Goal: Task Accomplishment & Management: Manage account settings

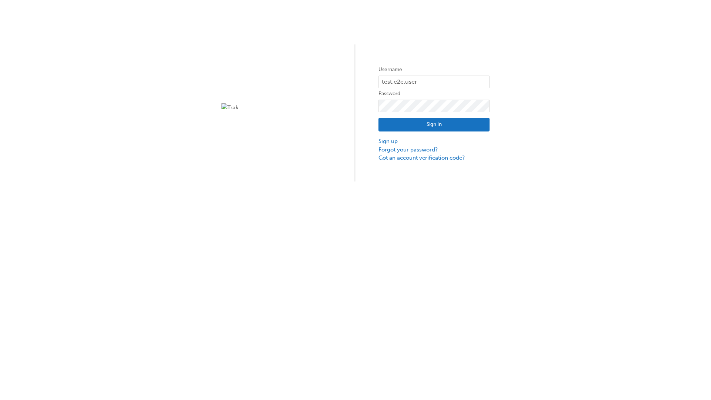
type input "test.e2e.user31"
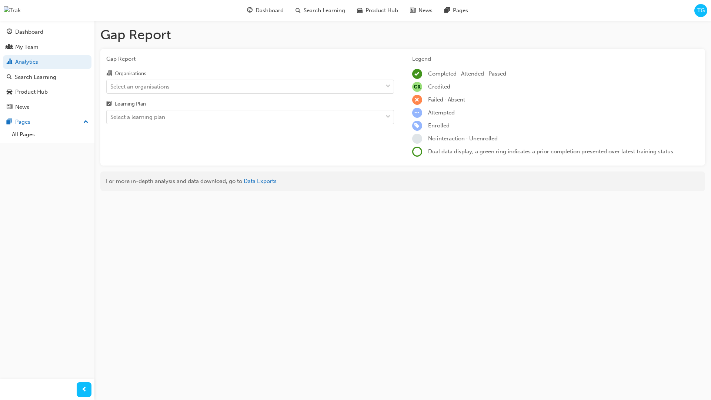
click at [111, 86] on input "Organisations Select an organisations" at bounding box center [110, 86] width 1 height 6
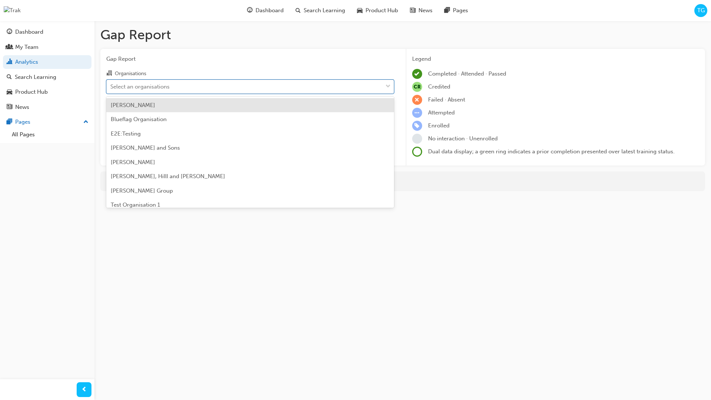
click at [111, 117] on input "Learning Plan Select a learning plan" at bounding box center [110, 117] width 1 height 6
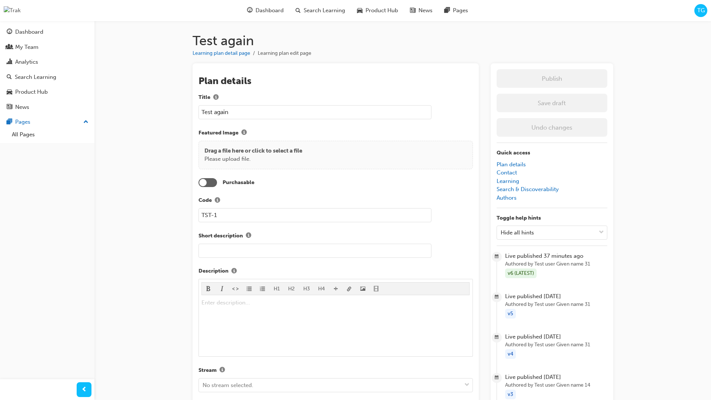
scroll to position [784, 0]
